Goal: Book appointment/travel/reservation

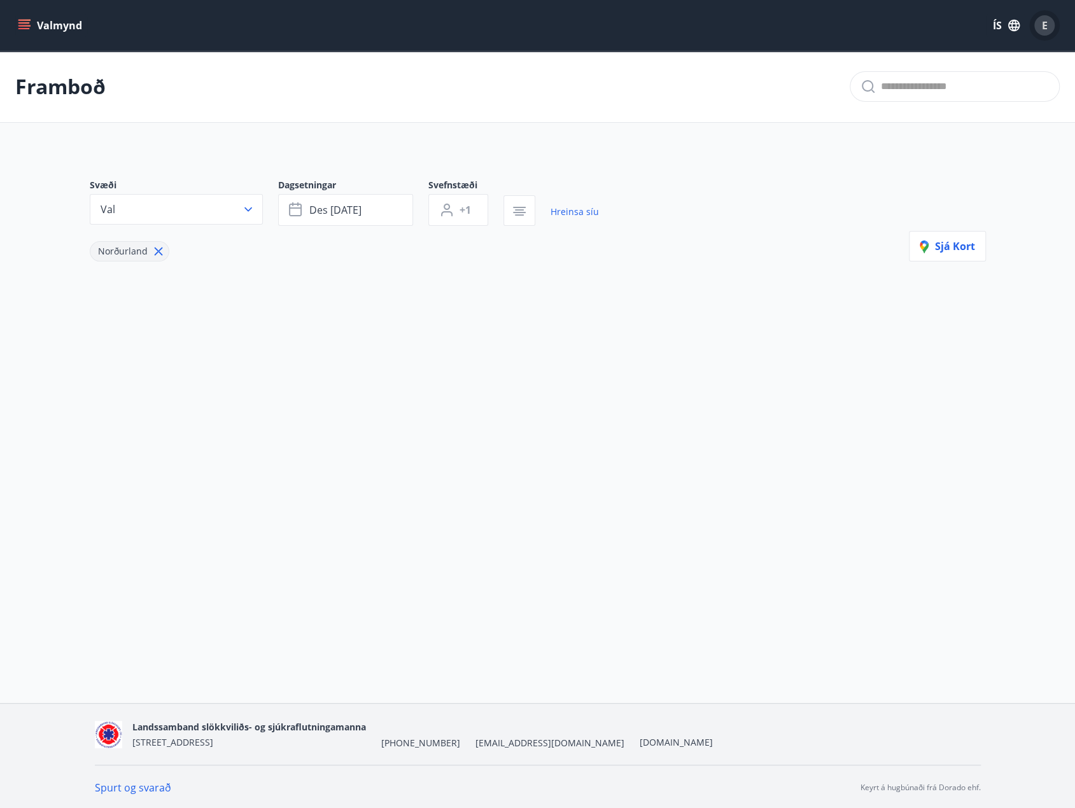
click at [1045, 21] on span "E" at bounding box center [1045, 25] width 6 height 14
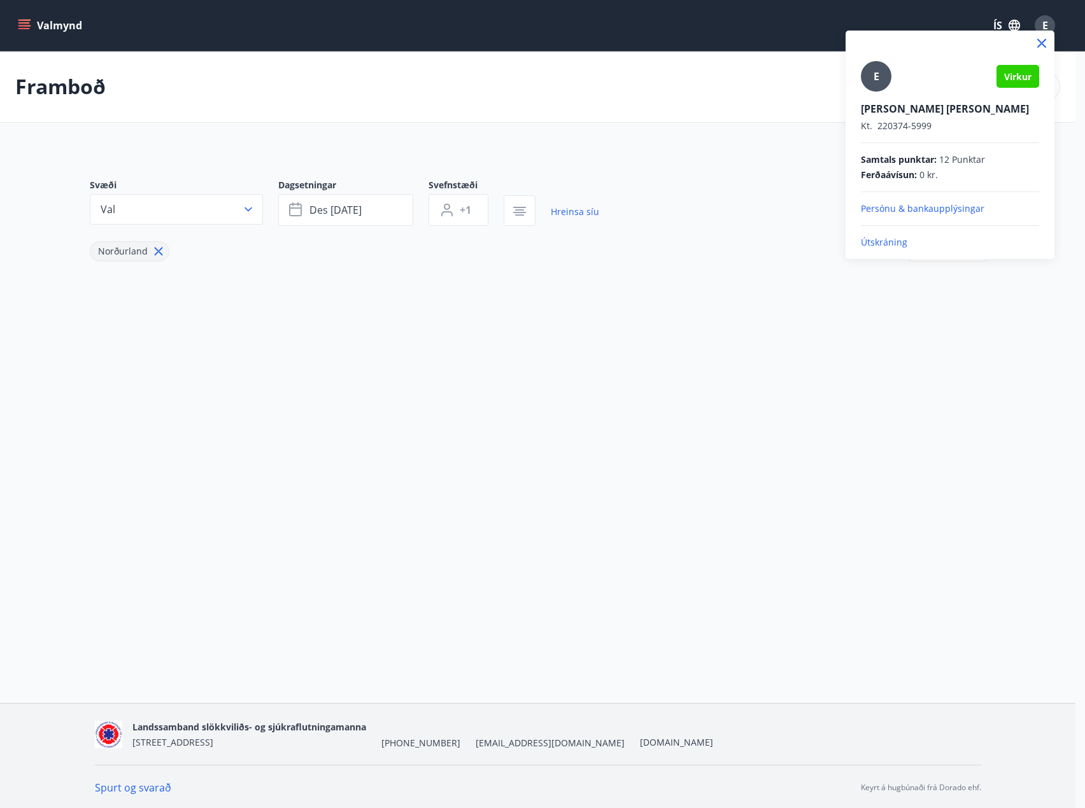
click at [759, 114] on div at bounding box center [542, 404] width 1085 height 808
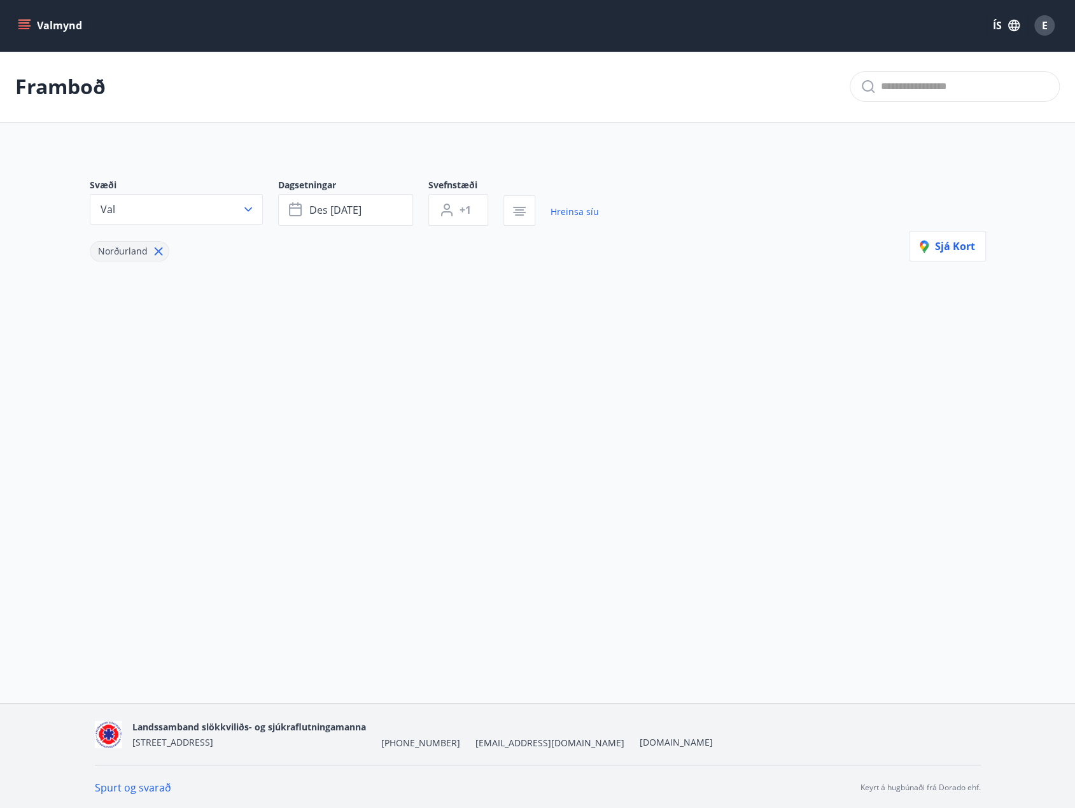
click at [25, 25] on icon "menu" at bounding box center [24, 25] width 13 height 13
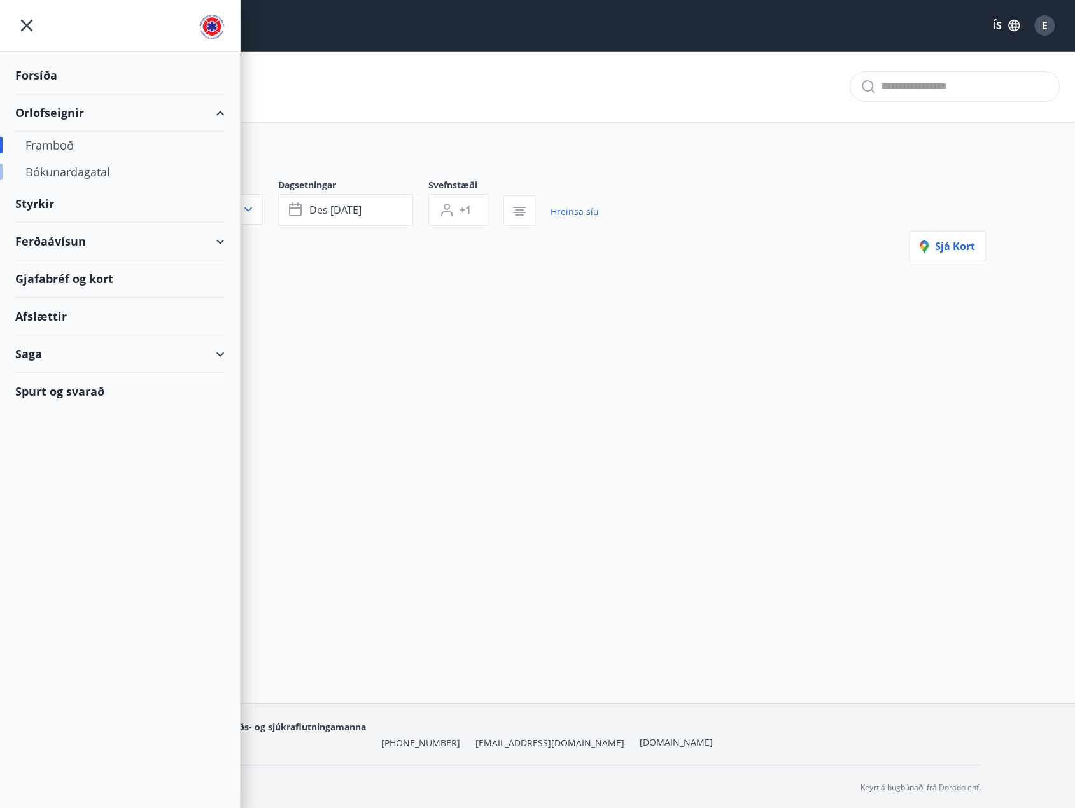
click at [64, 170] on div "Bókunardagatal" at bounding box center [119, 172] width 189 height 27
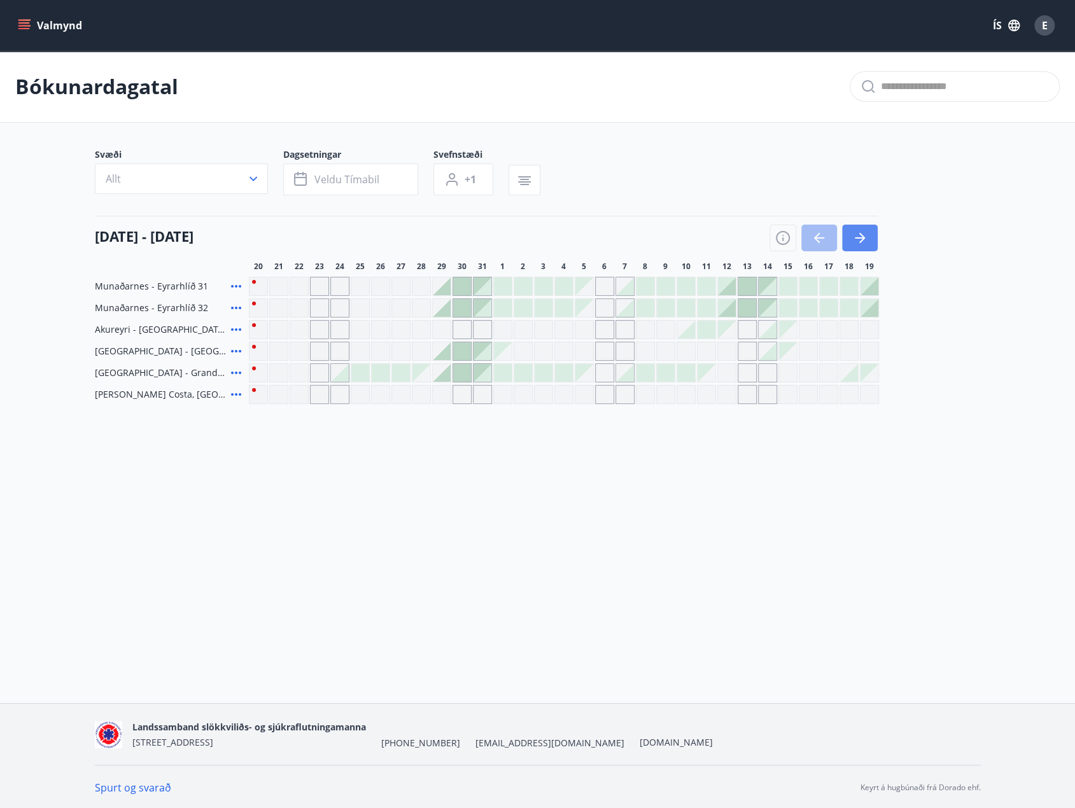
click at [857, 238] on icon "button" at bounding box center [860, 237] width 10 height 1
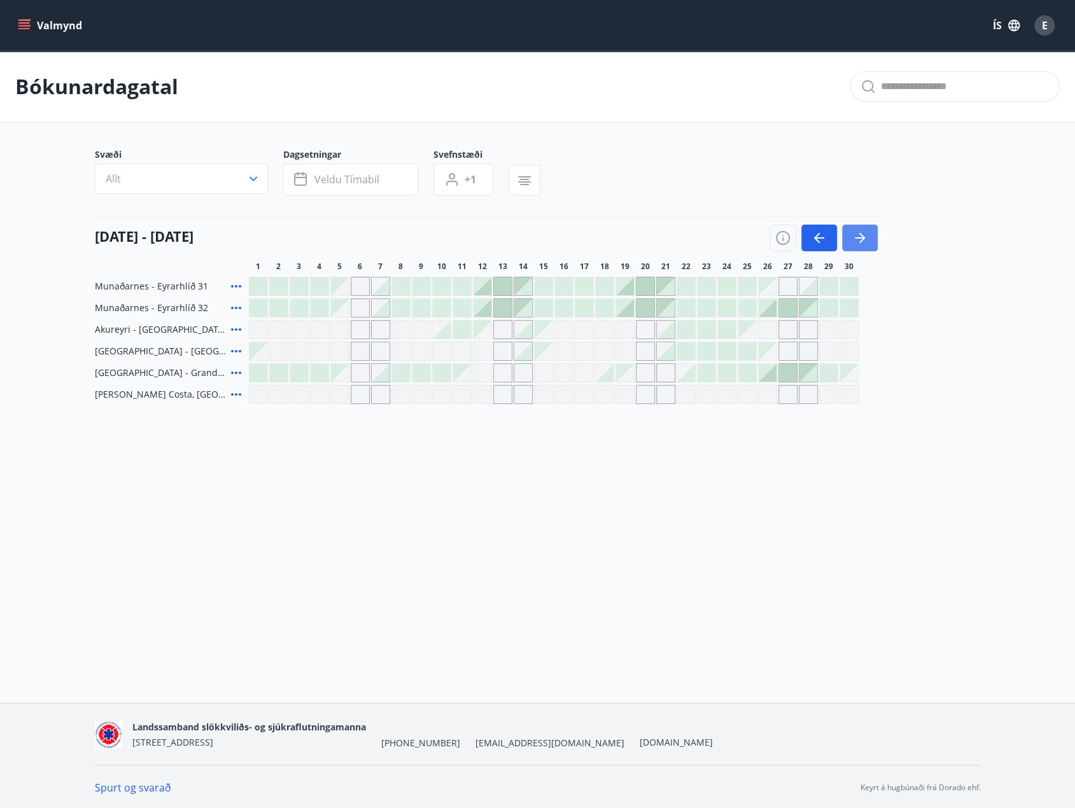
click at [857, 238] on icon "button" at bounding box center [860, 237] width 10 height 1
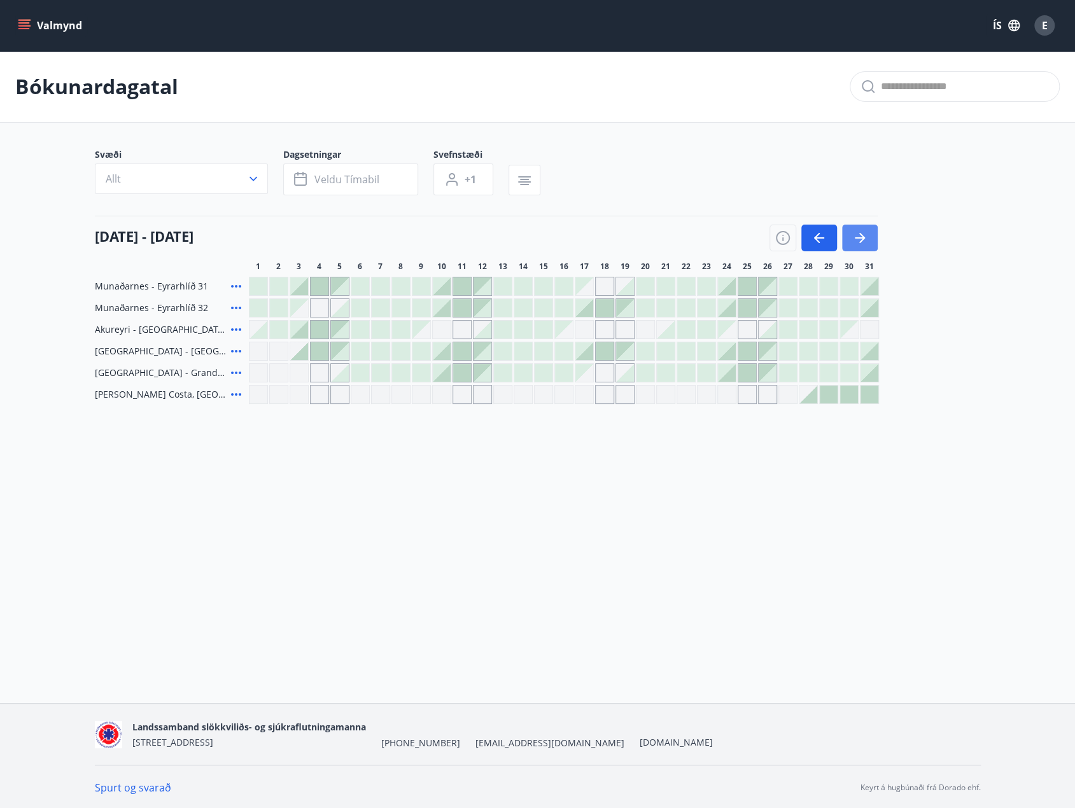
click at [857, 238] on icon "button" at bounding box center [860, 237] width 10 height 1
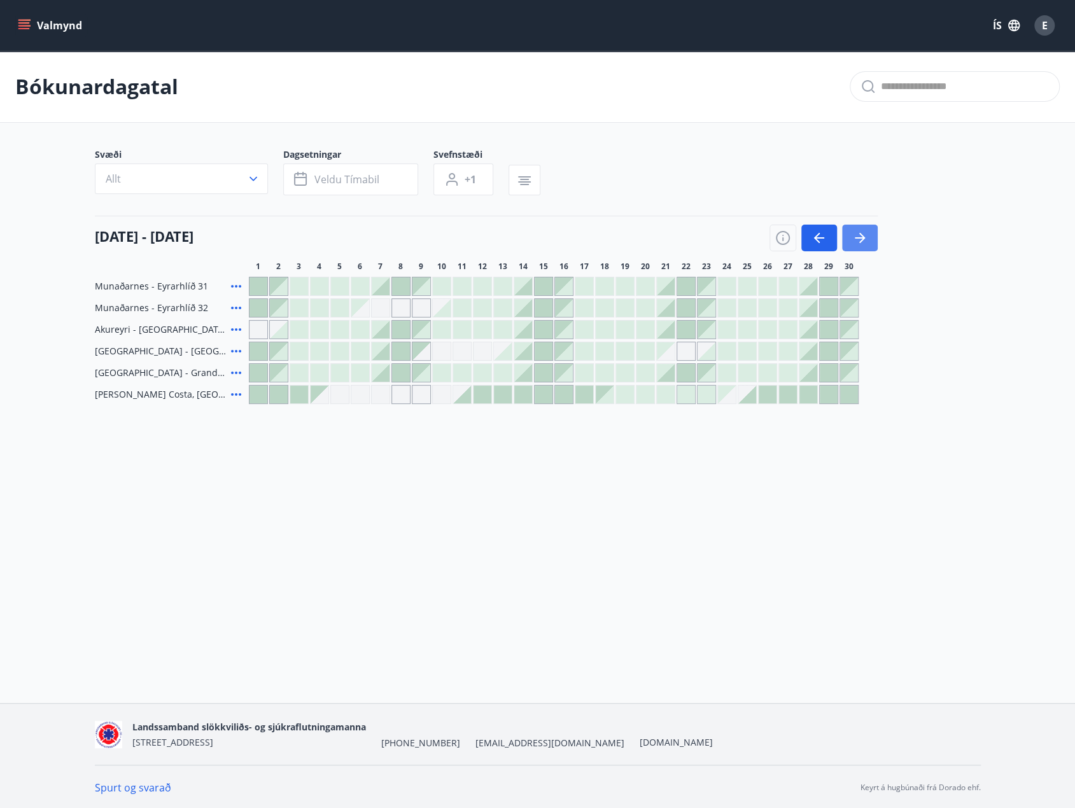
click at [857, 238] on icon "button" at bounding box center [860, 237] width 10 height 1
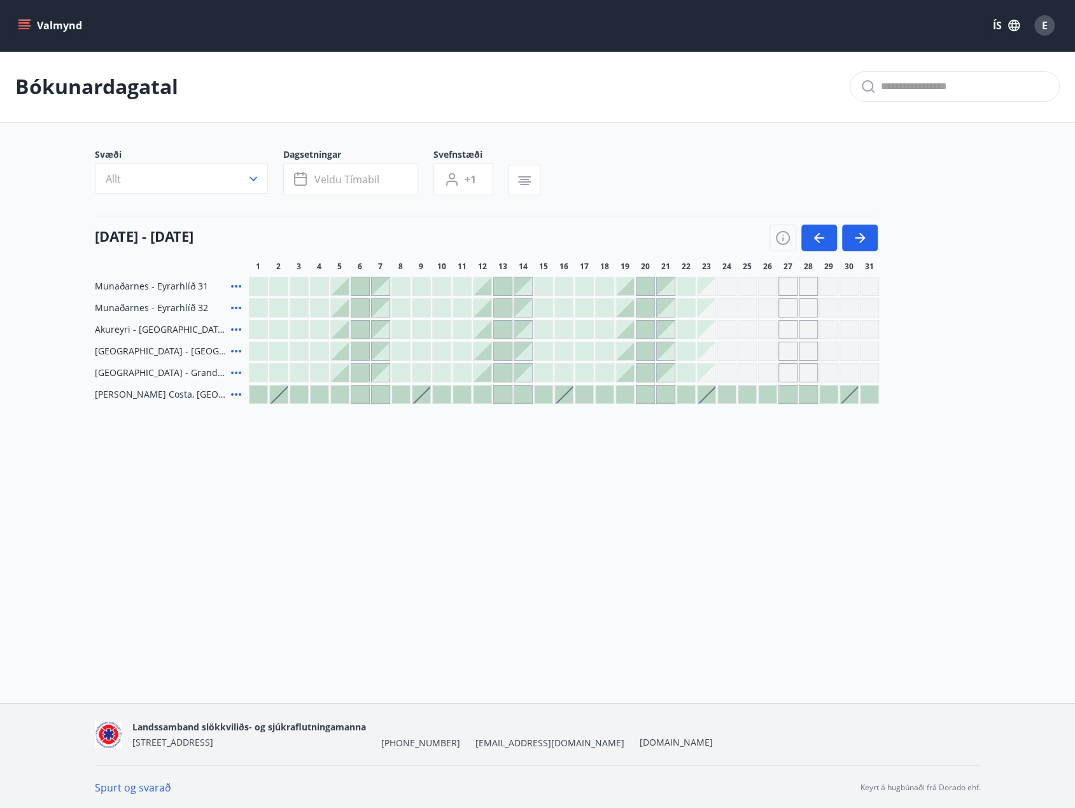
click at [769, 327] on div "Gráir dagar eru ekki bókanlegir" at bounding box center [767, 329] width 19 height 19
click at [859, 238] on icon "button" at bounding box center [860, 237] width 10 height 1
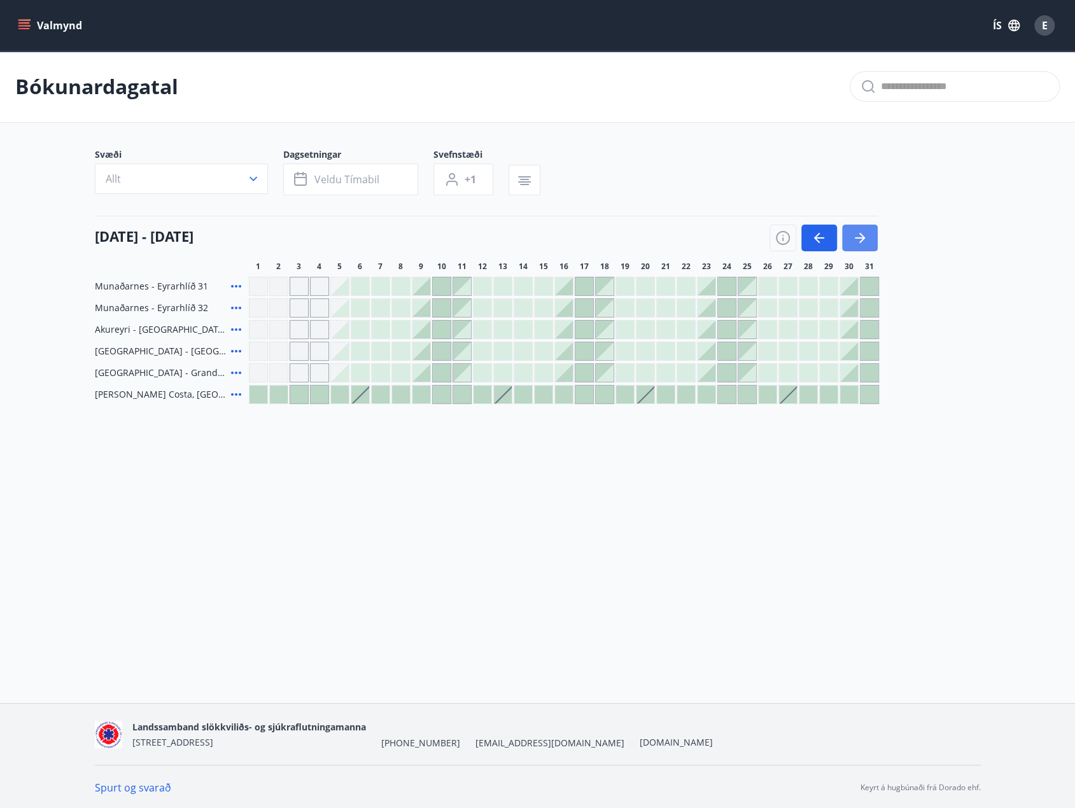
click at [859, 238] on icon "button" at bounding box center [860, 237] width 10 height 1
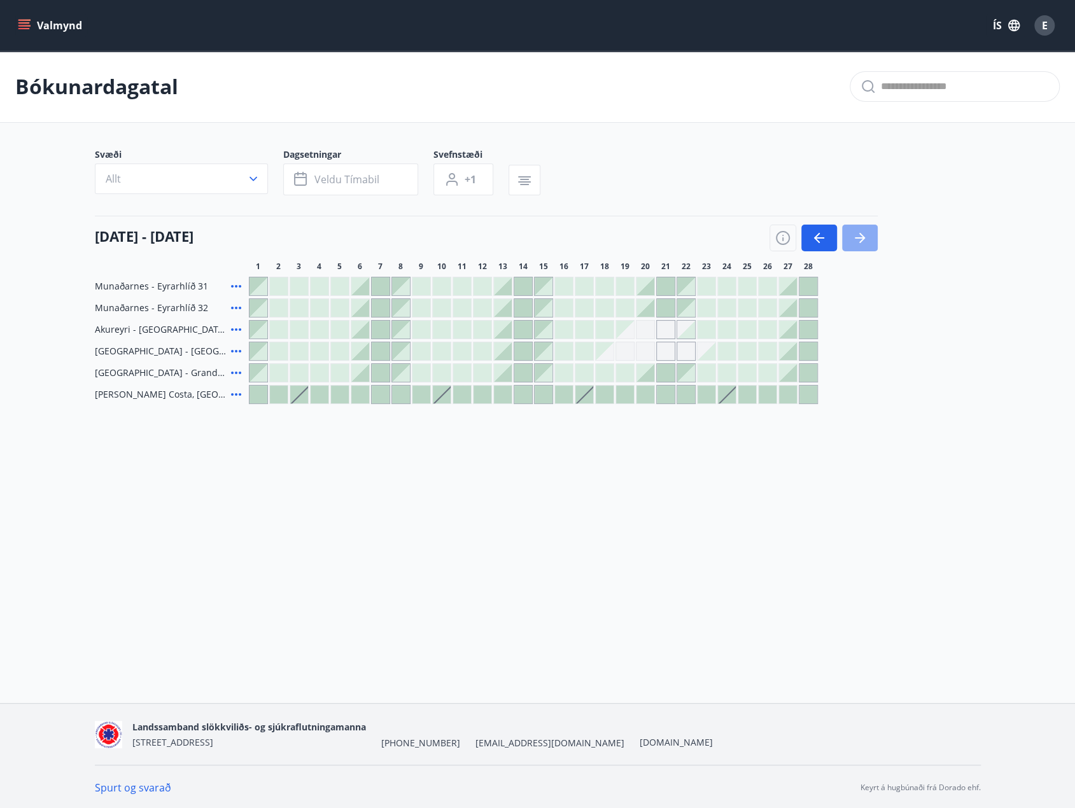
click at [859, 238] on icon "button" at bounding box center [860, 237] width 10 height 1
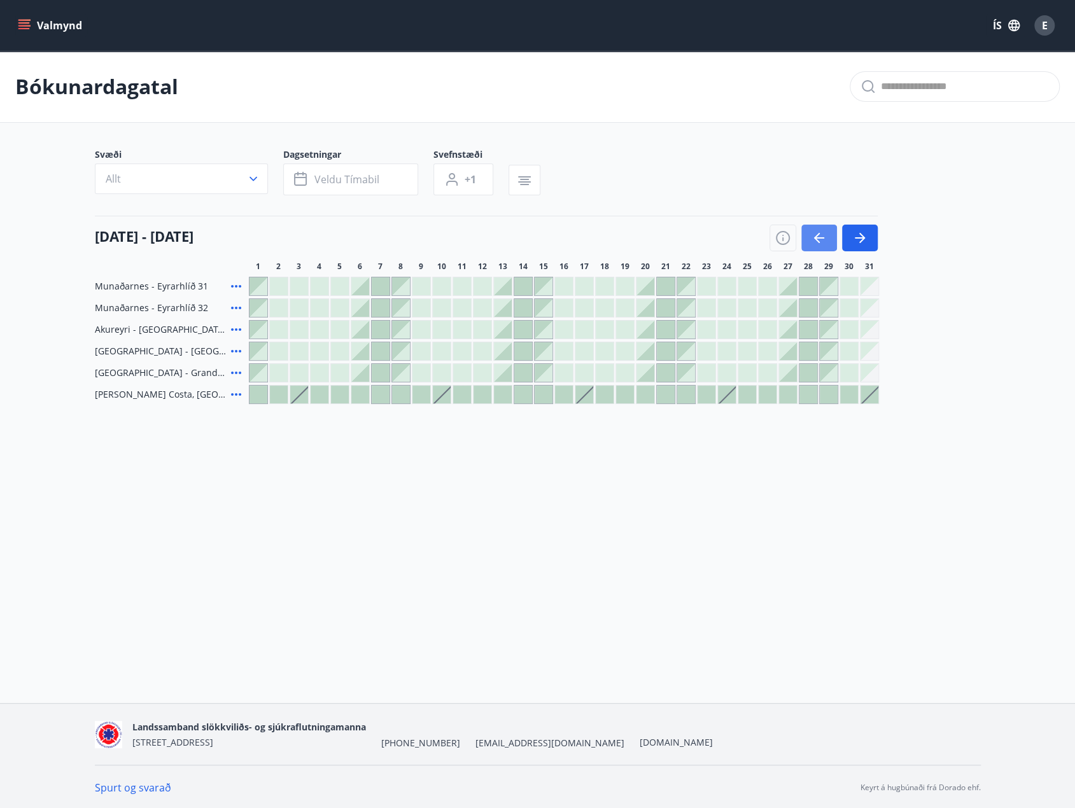
click at [817, 232] on icon "button" at bounding box center [819, 237] width 15 height 15
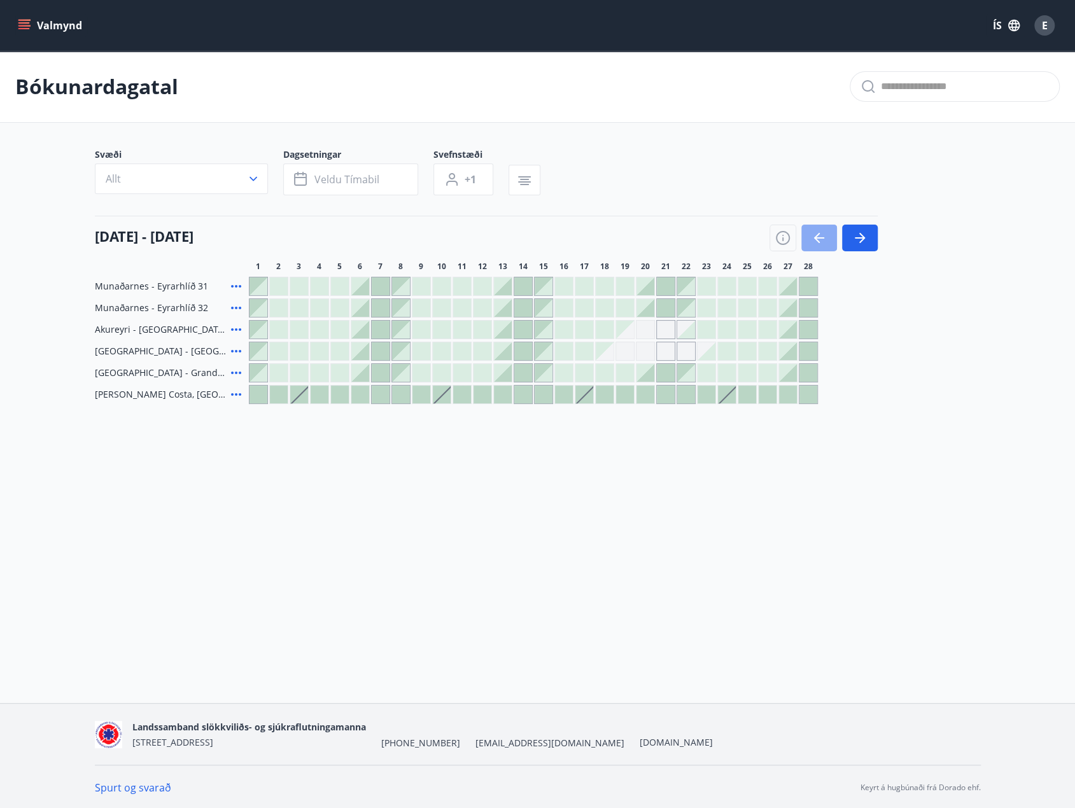
click at [816, 236] on icon "button" at bounding box center [817, 238] width 6 height 10
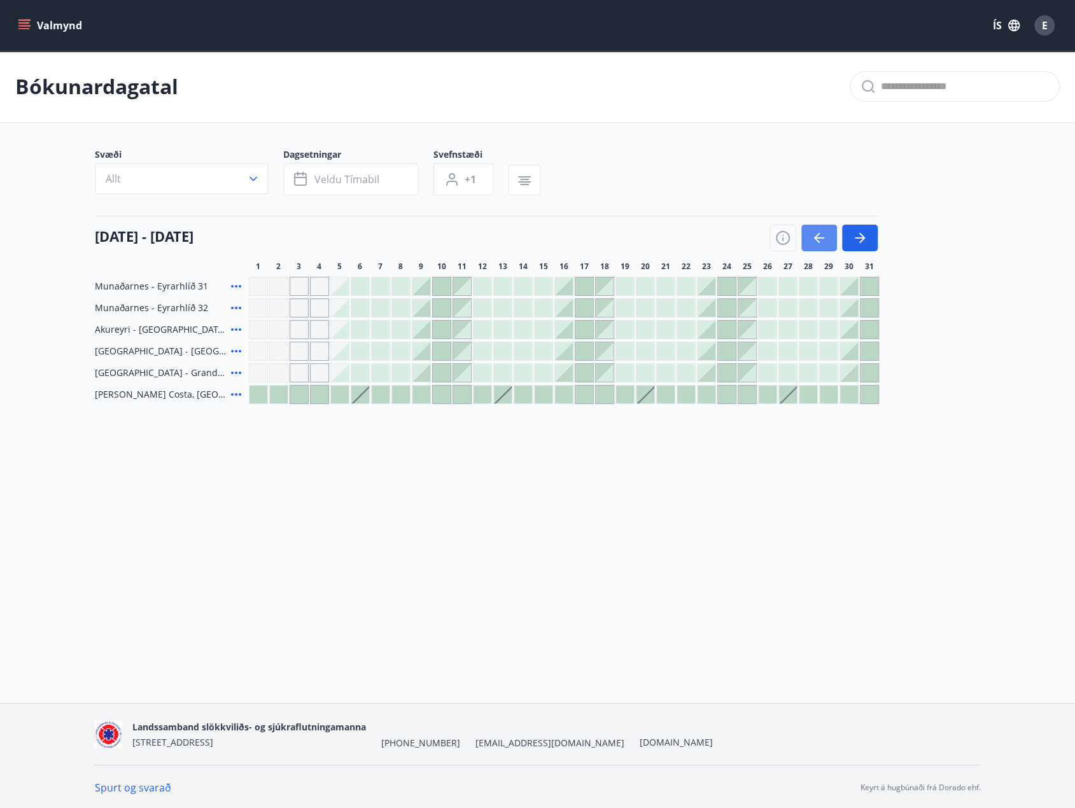
click at [816, 236] on icon "button" at bounding box center [817, 238] width 6 height 10
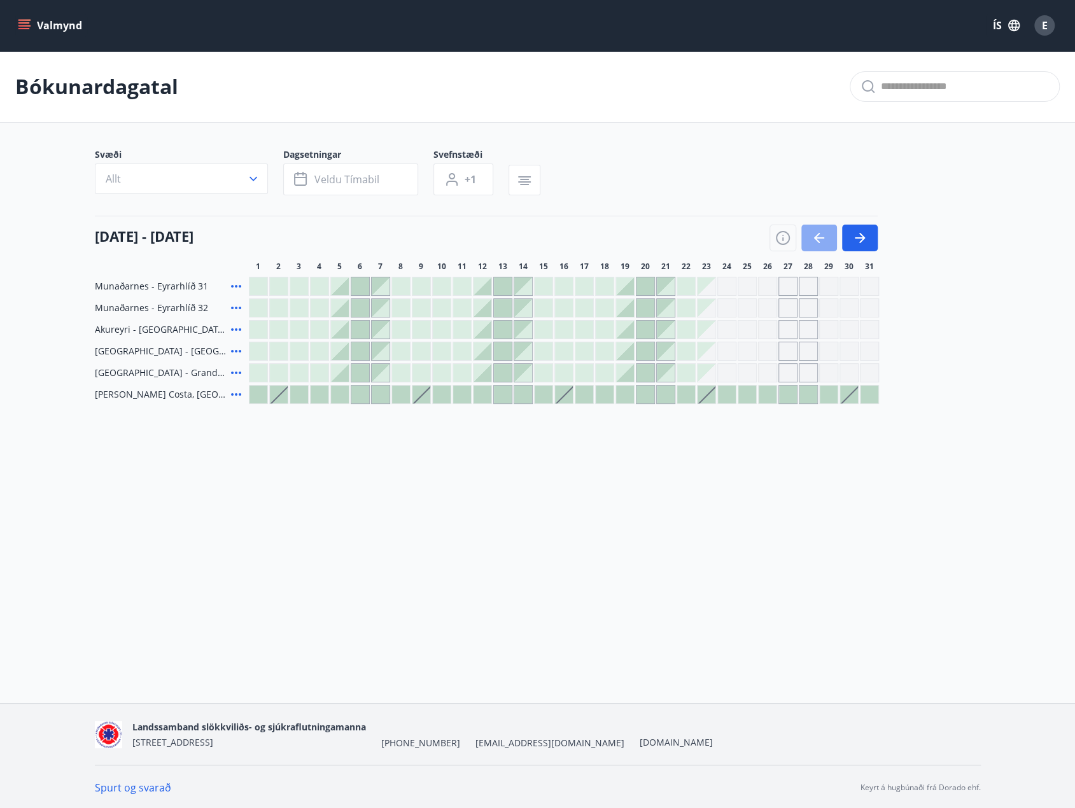
click at [816, 236] on icon "button" at bounding box center [817, 238] width 6 height 10
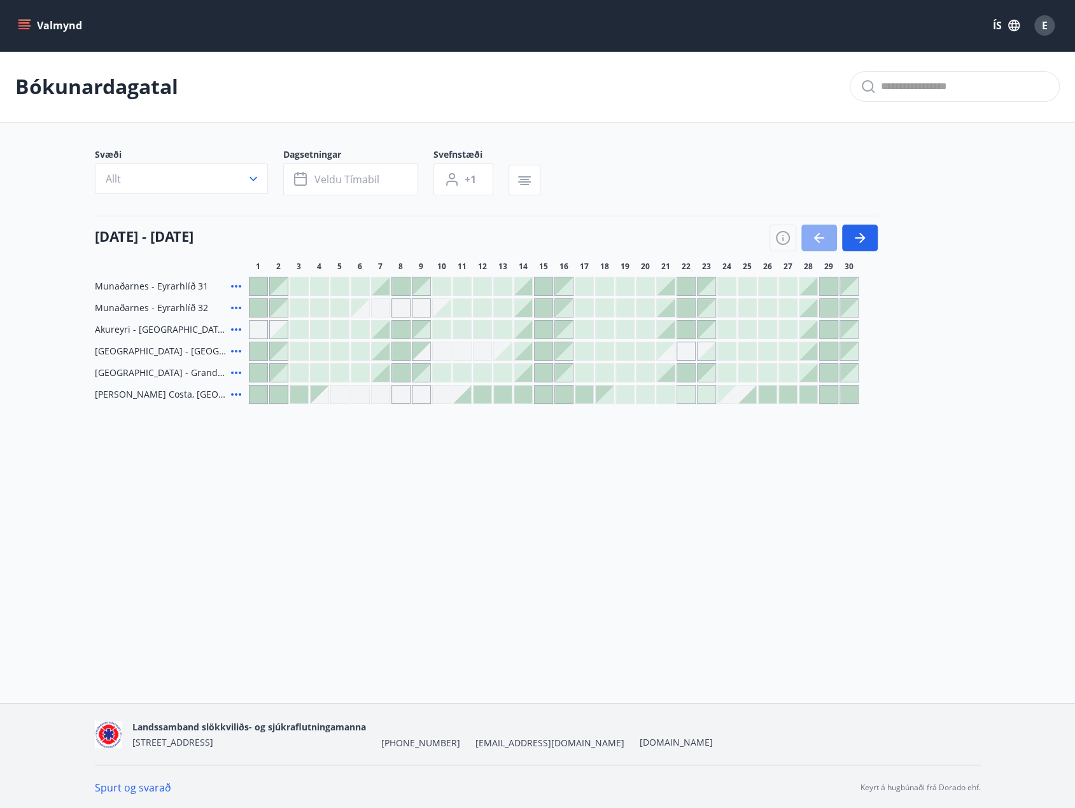
click at [816, 236] on icon "button" at bounding box center [817, 238] width 6 height 10
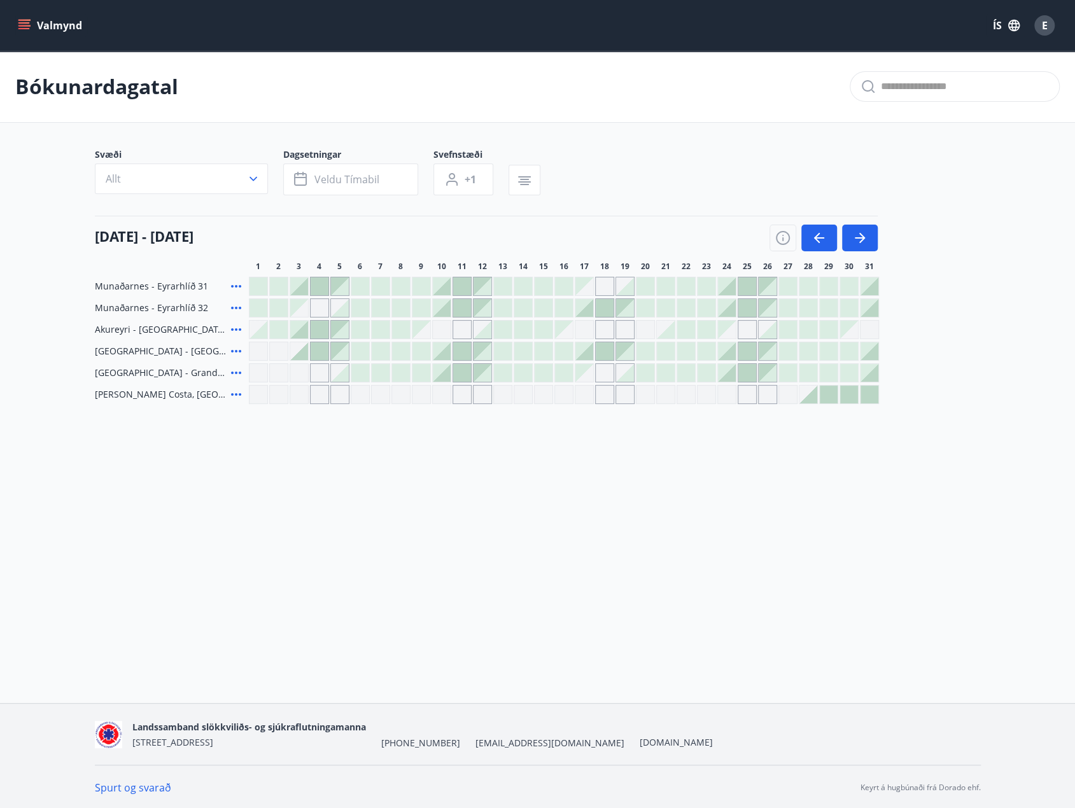
click at [731, 331] on div "Gráir dagar eru ekki bókanlegir" at bounding box center [727, 330] width 18 height 18
click at [728, 351] on div at bounding box center [727, 351] width 18 height 18
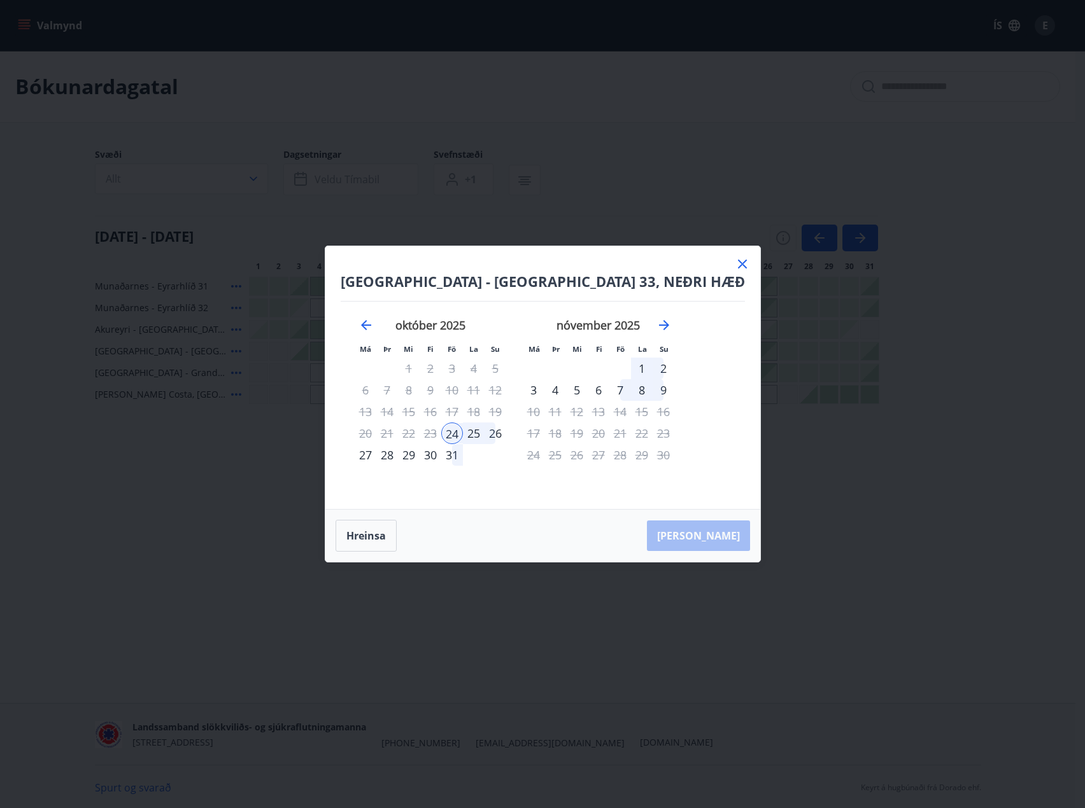
click at [398, 455] on div "28" at bounding box center [387, 455] width 22 height 22
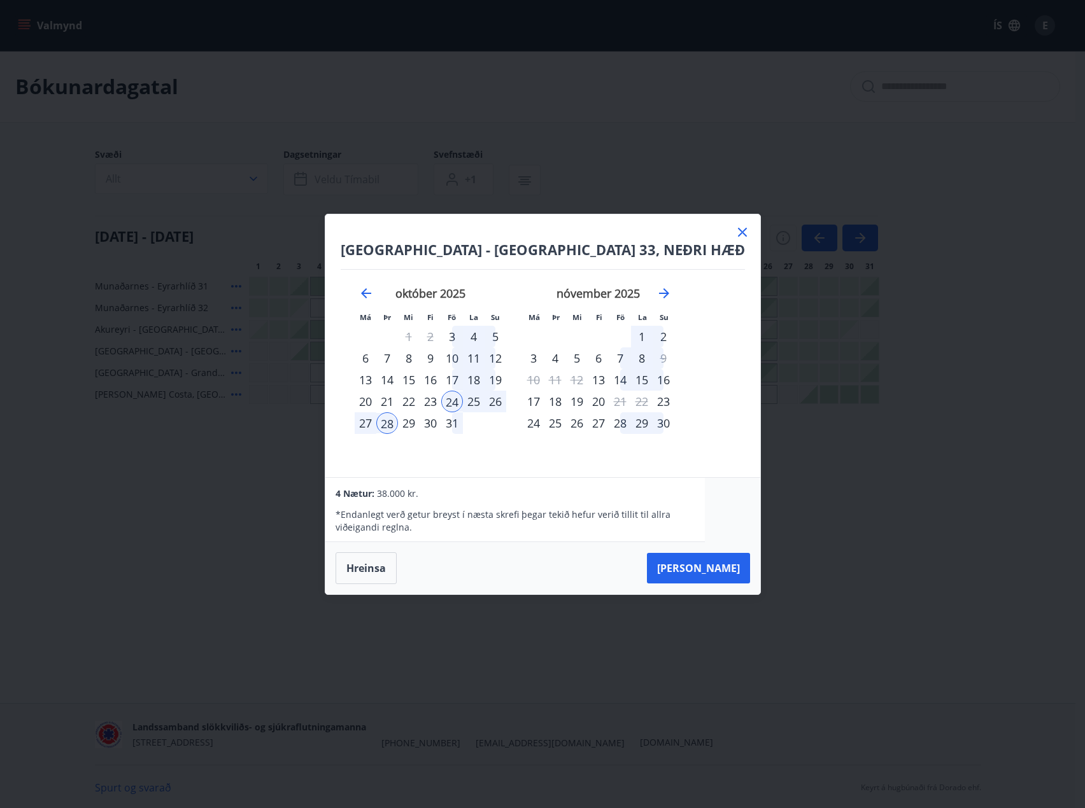
click at [735, 228] on icon at bounding box center [742, 232] width 15 height 15
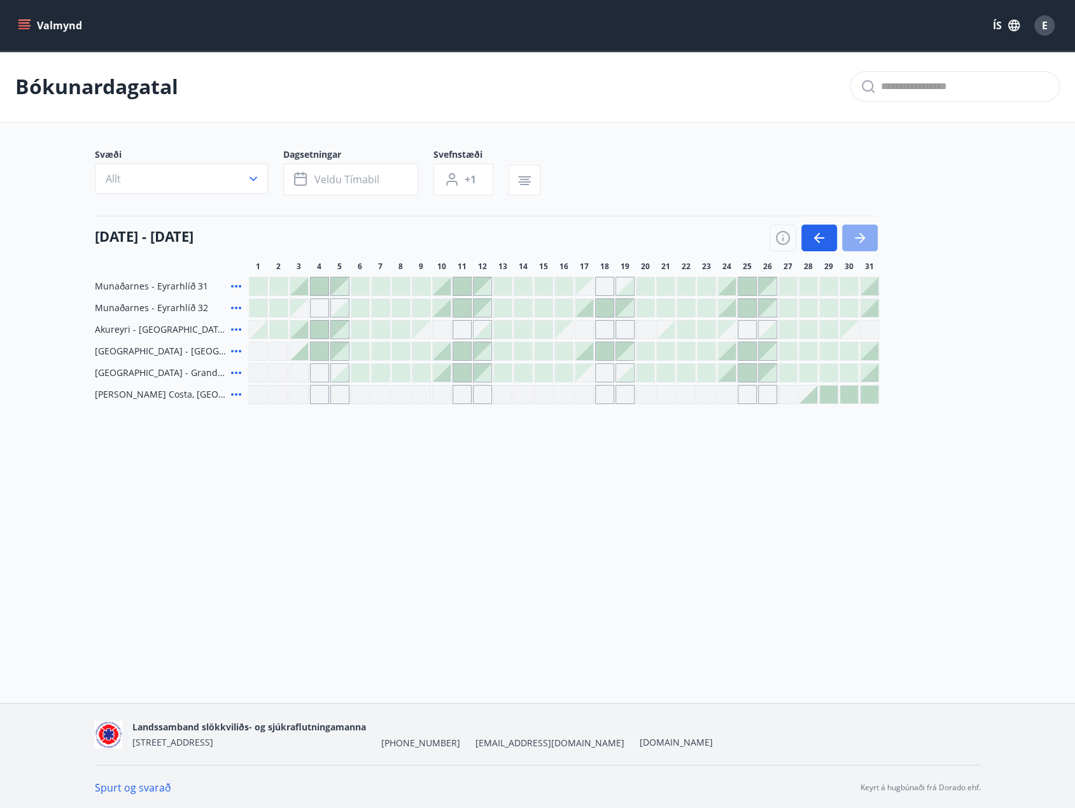
click at [864, 241] on icon "button" at bounding box center [859, 237] width 15 height 15
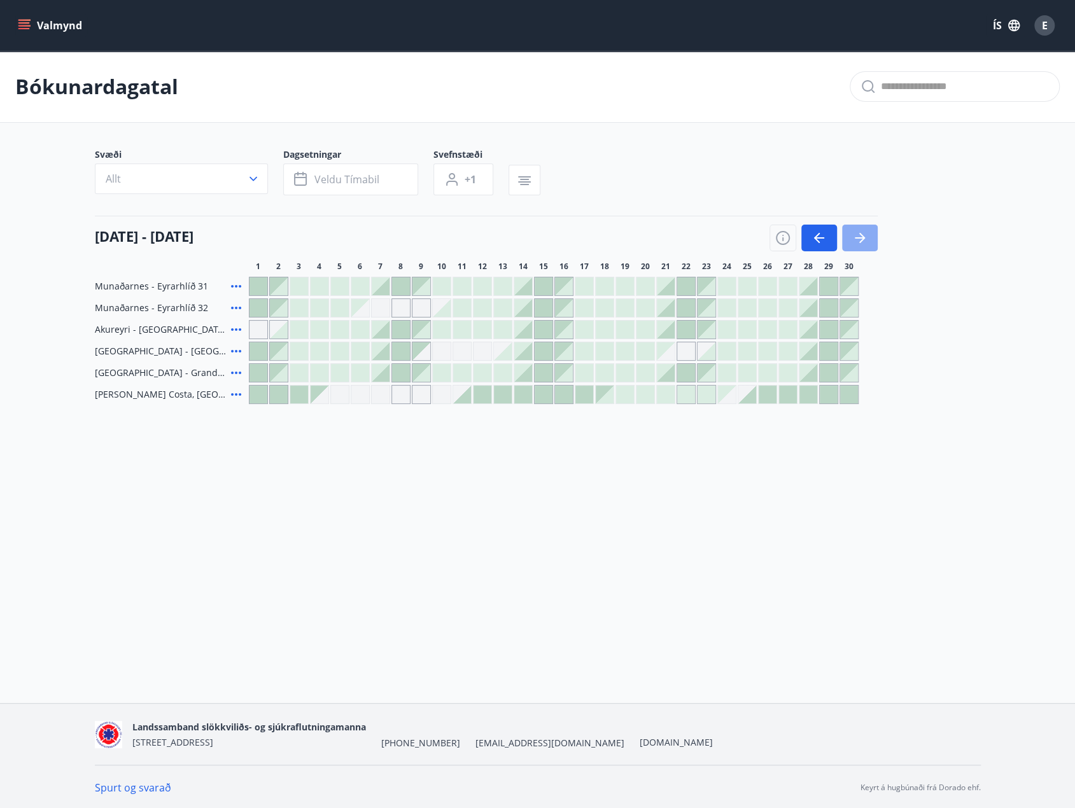
click at [864, 241] on icon "button" at bounding box center [859, 237] width 15 height 15
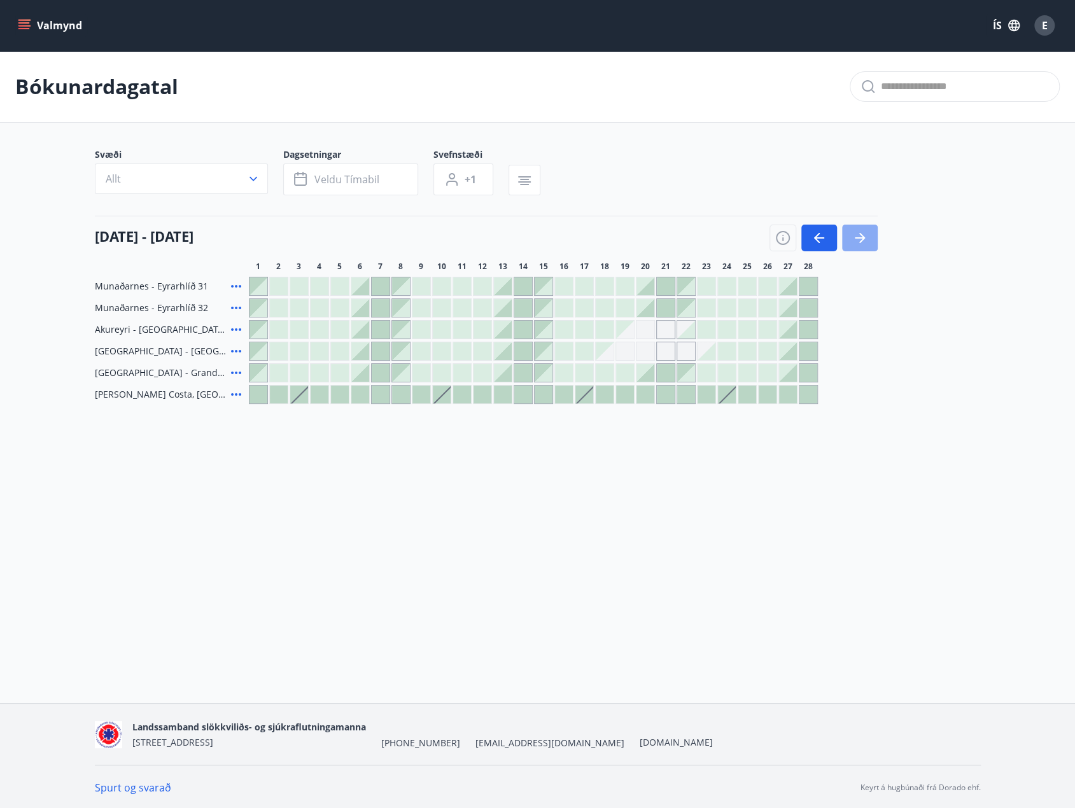
click at [863, 236] on icon "button" at bounding box center [862, 238] width 6 height 10
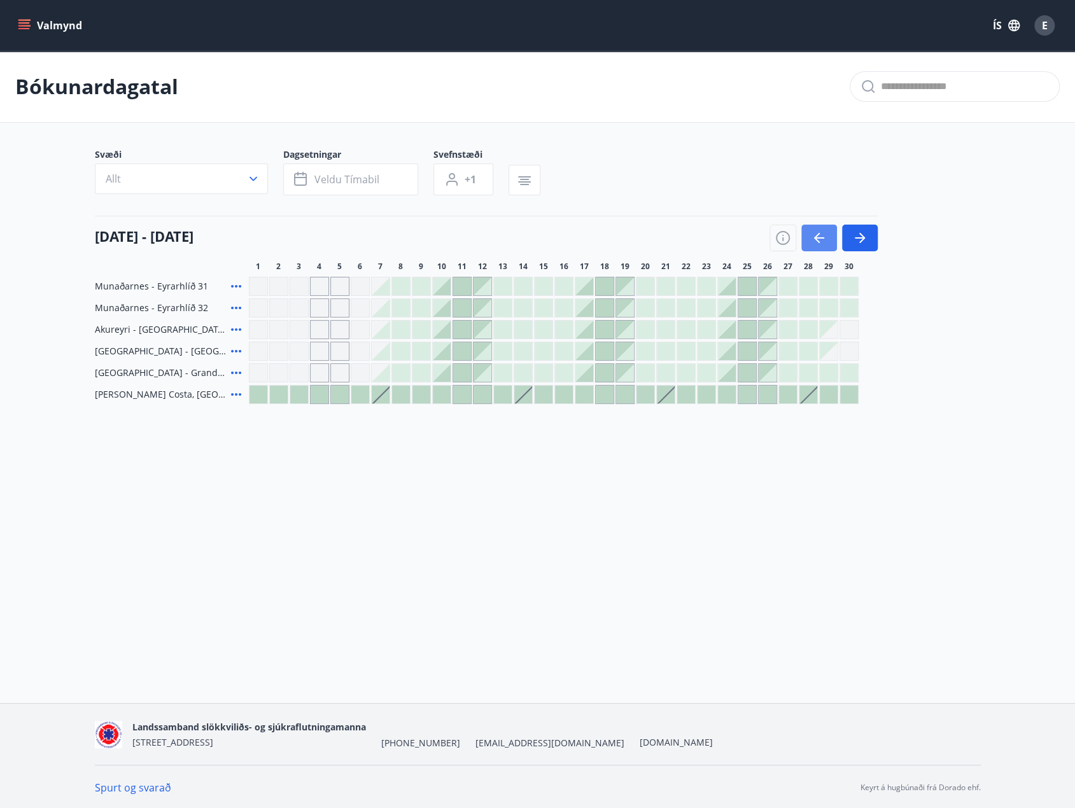
click at [820, 235] on icon "button" at bounding box center [819, 237] width 15 height 15
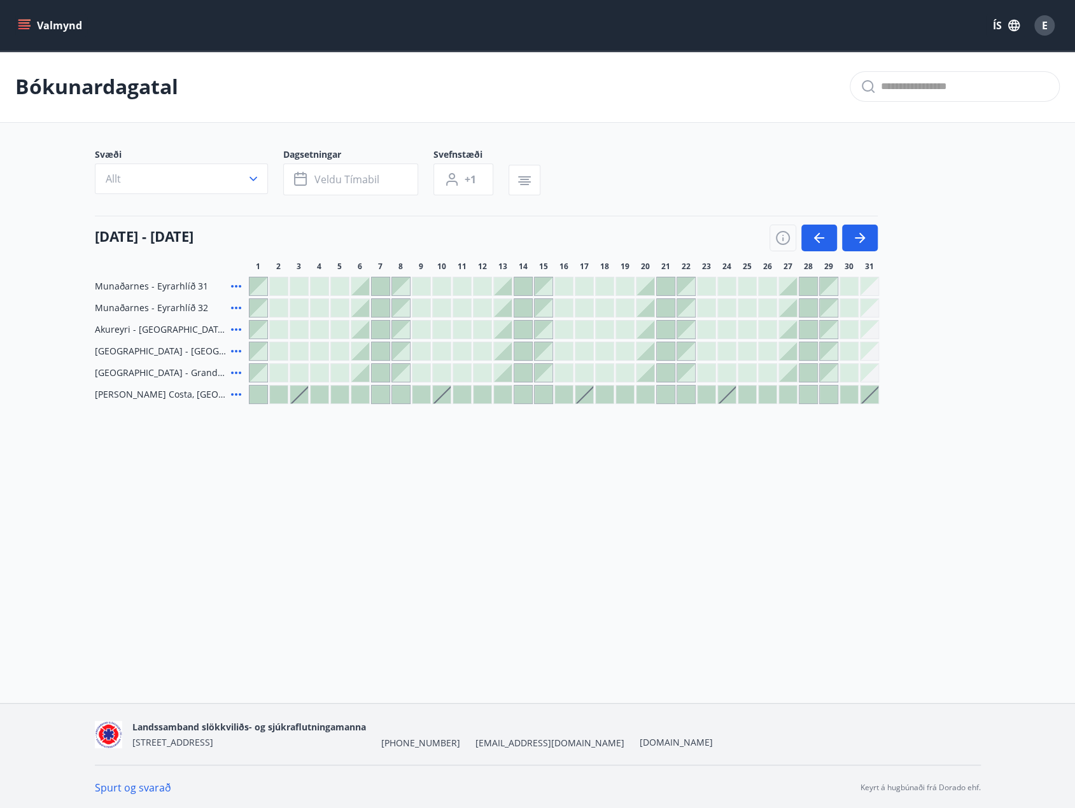
click at [787, 394] on div at bounding box center [788, 395] width 18 height 18
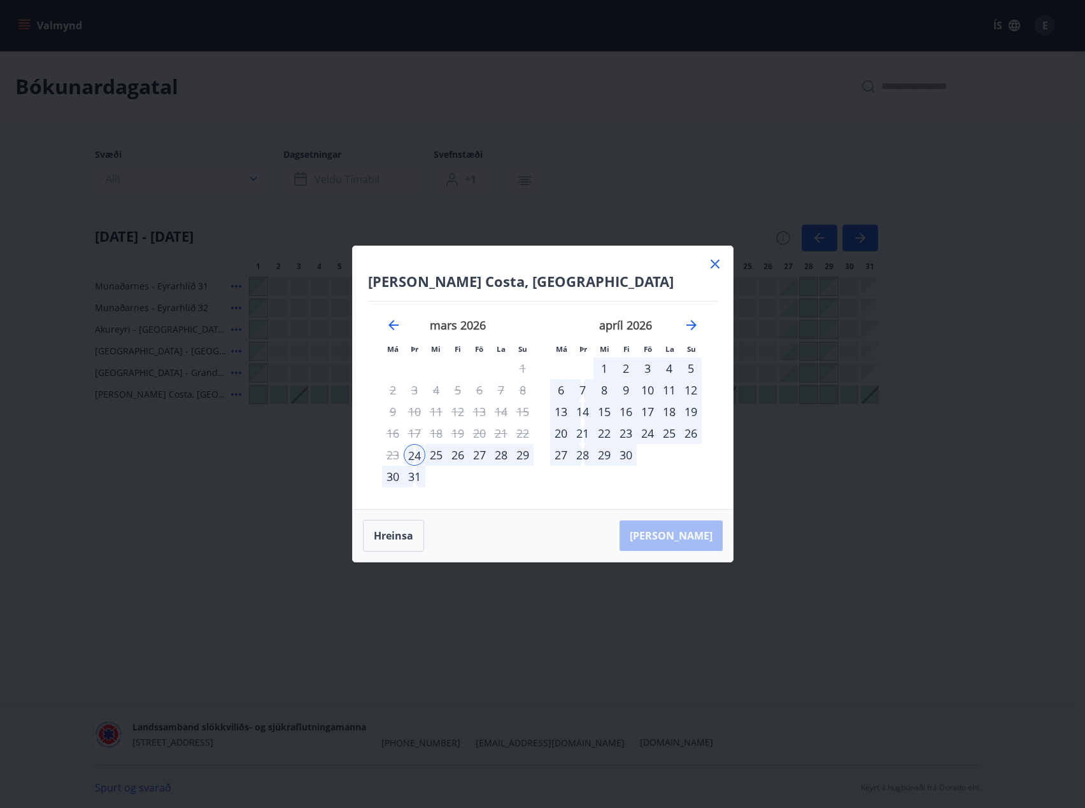
click at [581, 387] on div "7" at bounding box center [583, 390] width 22 height 22
